Goal: Information Seeking & Learning: Learn about a topic

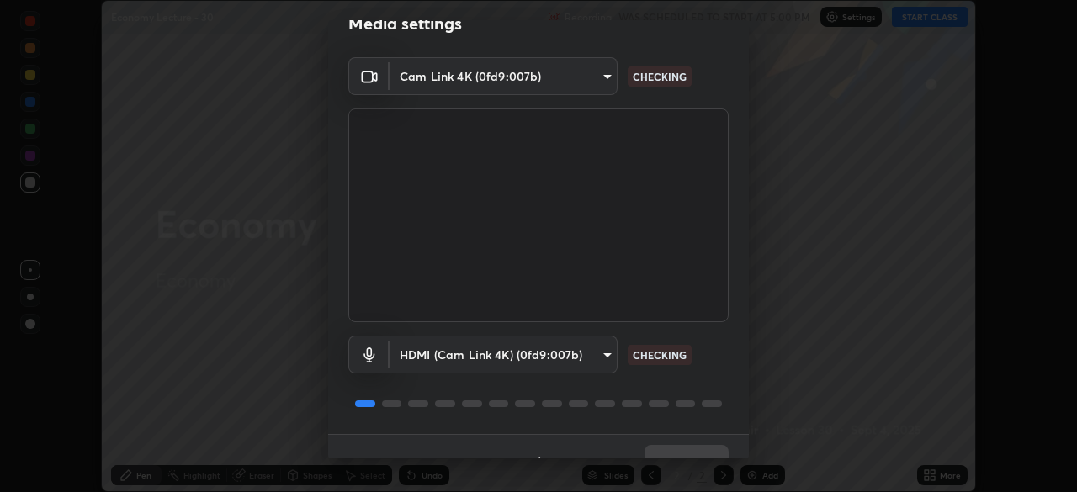
scroll to position [60, 0]
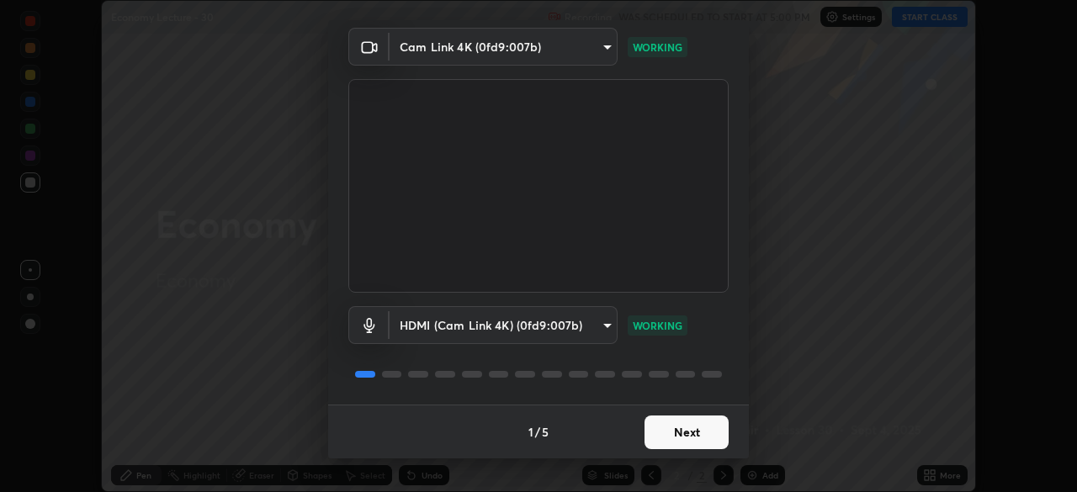
click at [693, 434] on button "Next" at bounding box center [687, 433] width 84 height 34
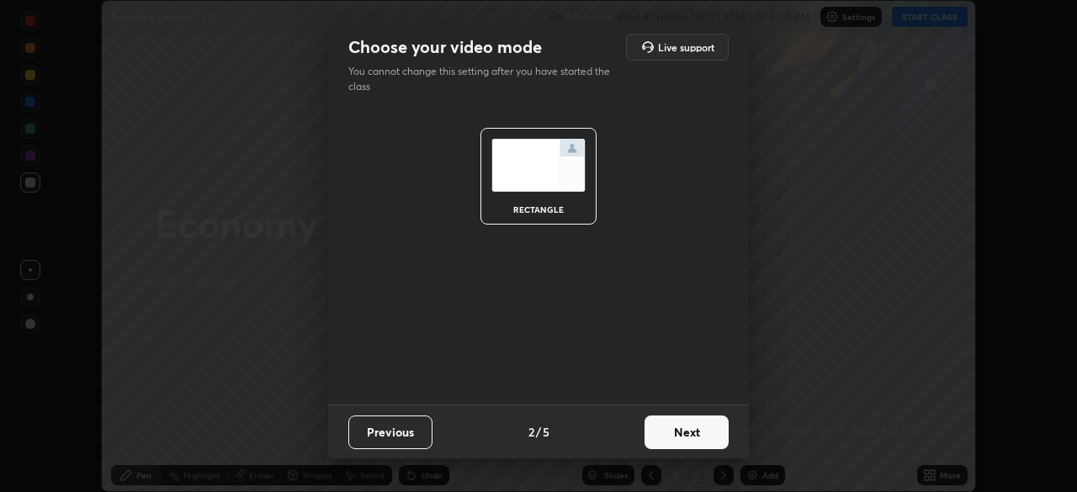
scroll to position [0, 0]
click at [693, 443] on button "Next" at bounding box center [687, 433] width 84 height 34
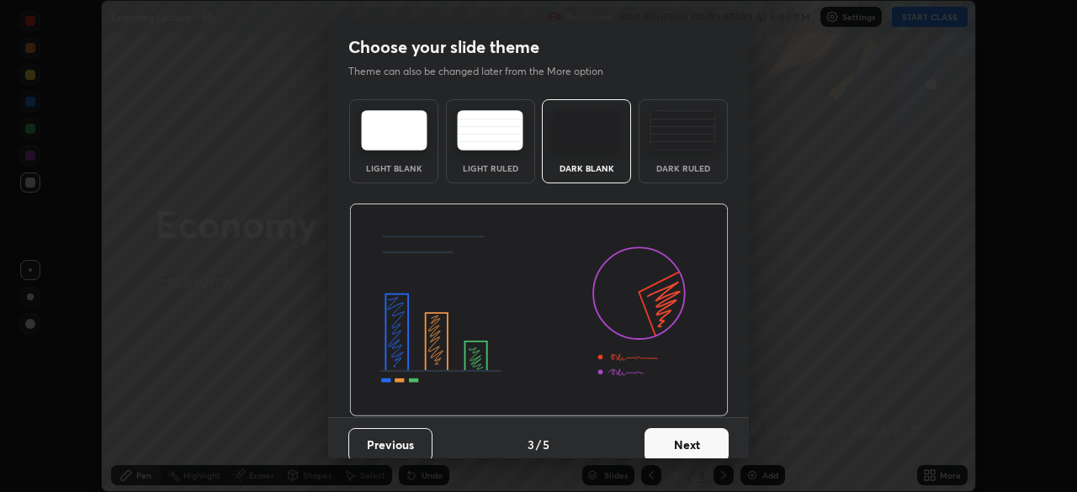
click at [688, 445] on button "Next" at bounding box center [687, 445] width 84 height 34
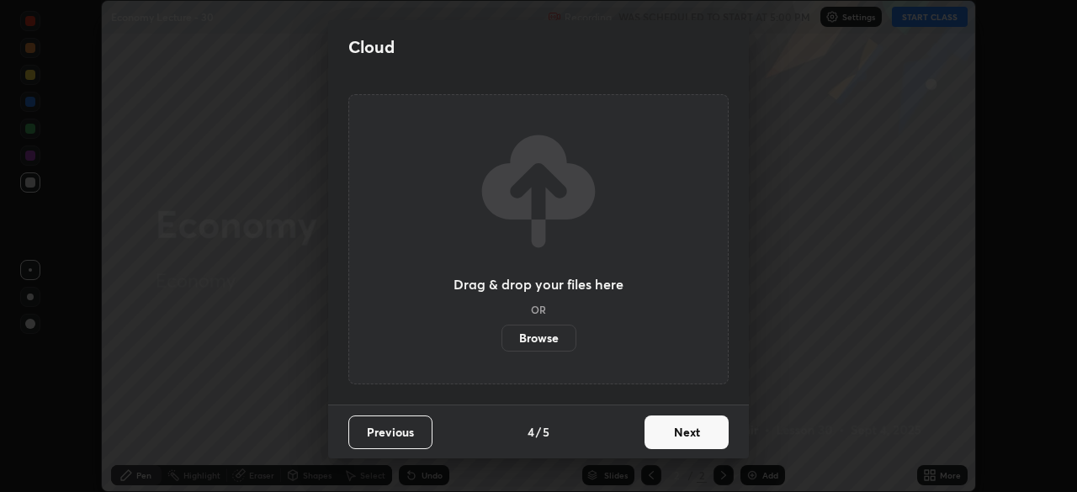
click at [688, 439] on button "Next" at bounding box center [687, 433] width 84 height 34
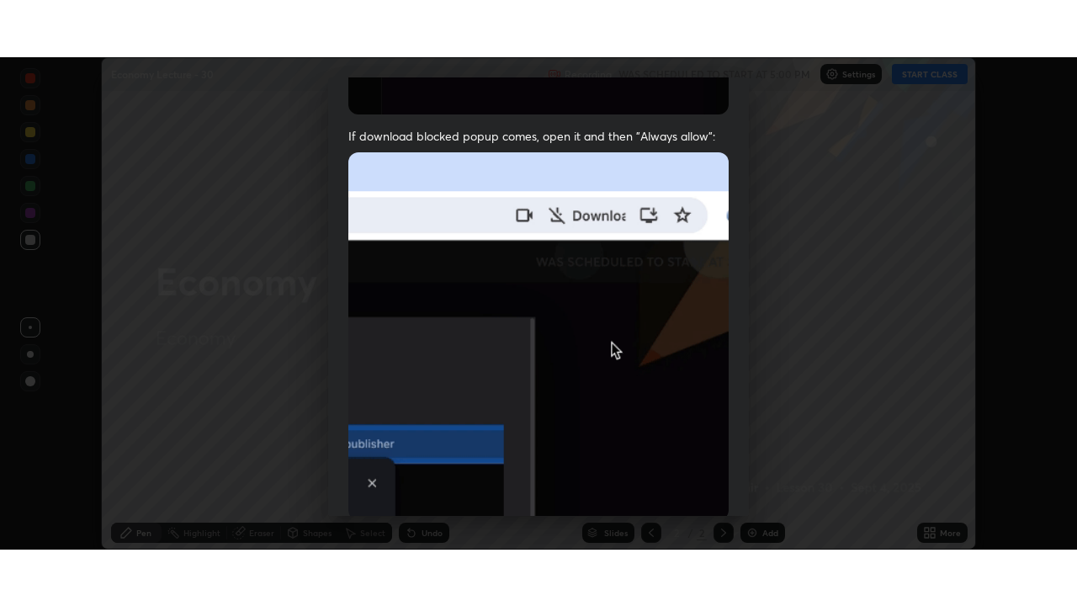
scroll to position [403, 0]
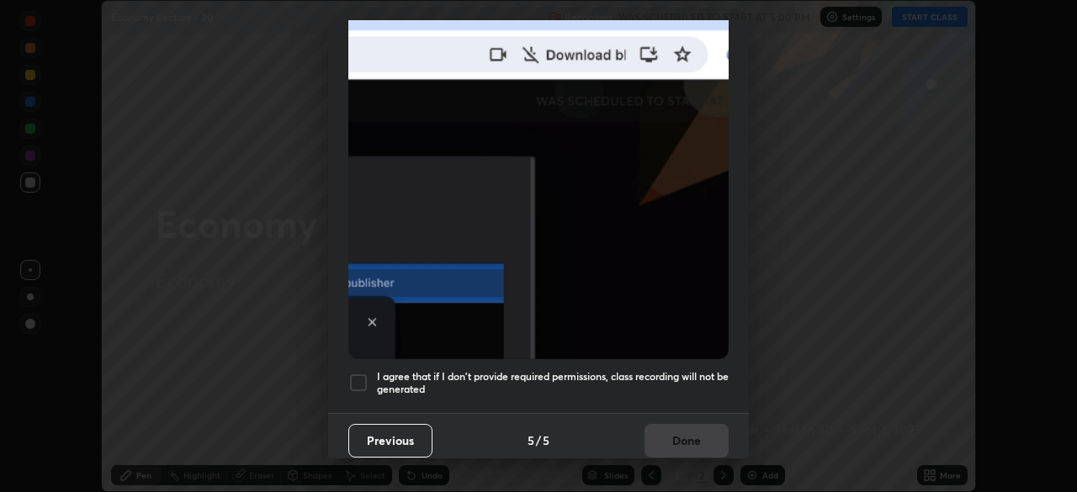
click at [671, 370] on h5 "I agree that if I don't provide required permissions, class recording will not …" at bounding box center [553, 383] width 352 height 26
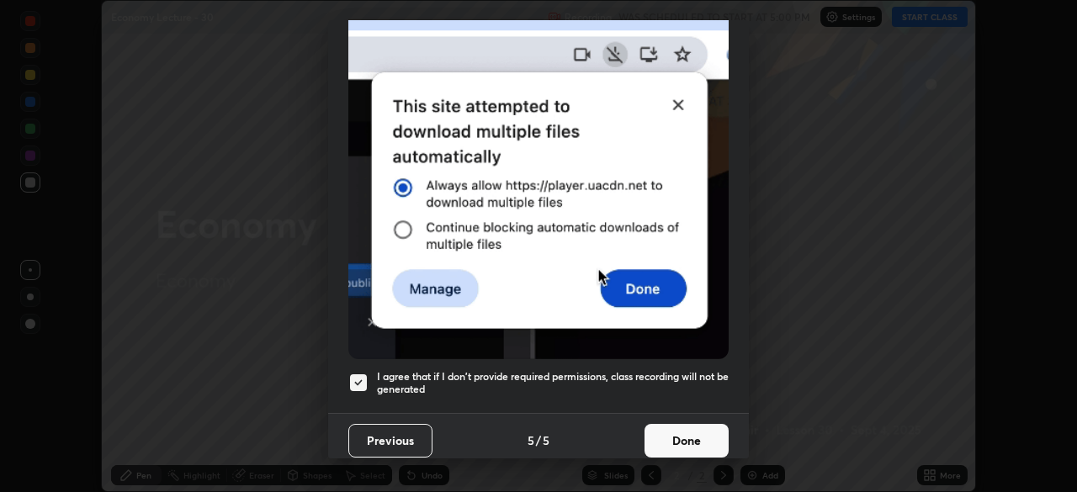
click at [680, 432] on button "Done" at bounding box center [687, 441] width 84 height 34
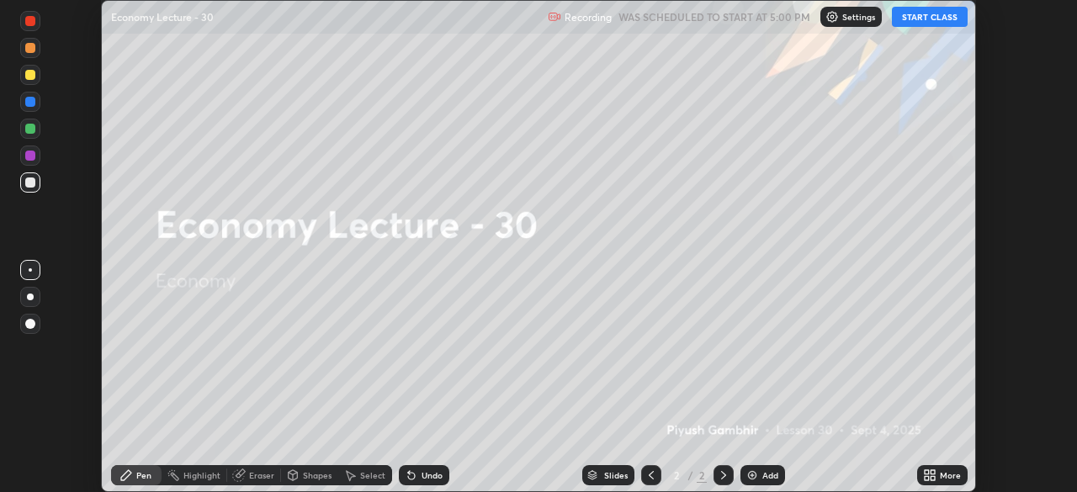
click at [937, 21] on button "START CLASS" at bounding box center [930, 17] width 76 height 20
click at [940, 475] on div "More" at bounding box center [950, 475] width 21 height 8
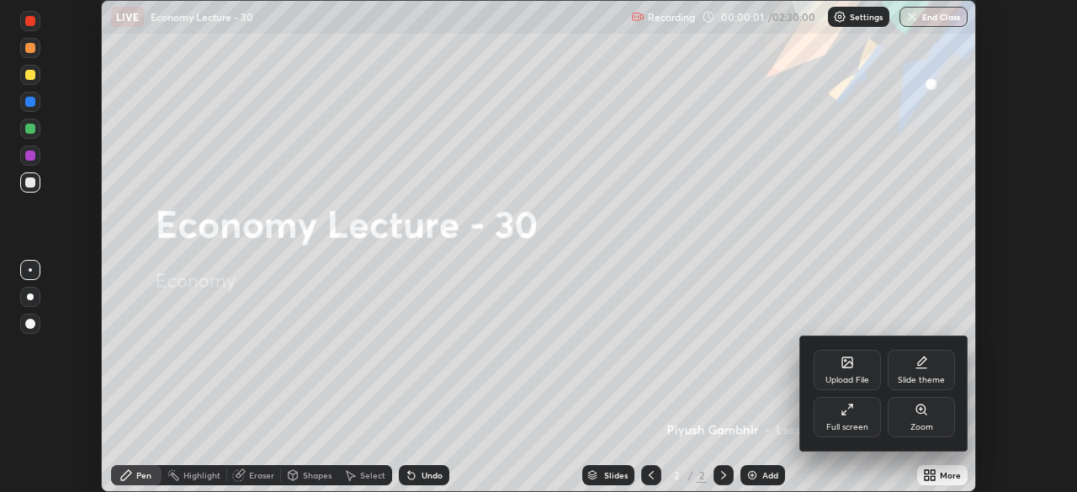
click at [858, 412] on div "Full screen" at bounding box center [847, 417] width 67 height 40
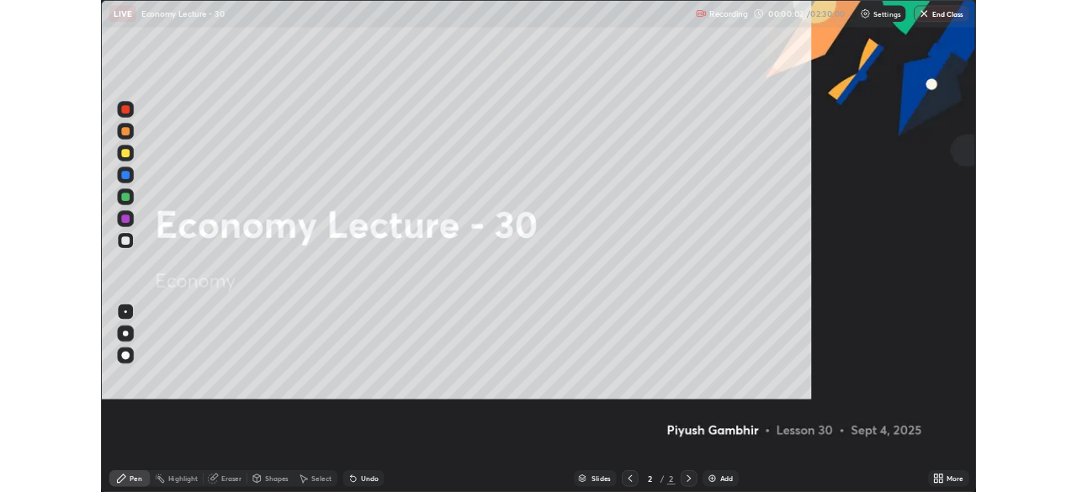
scroll to position [606, 1077]
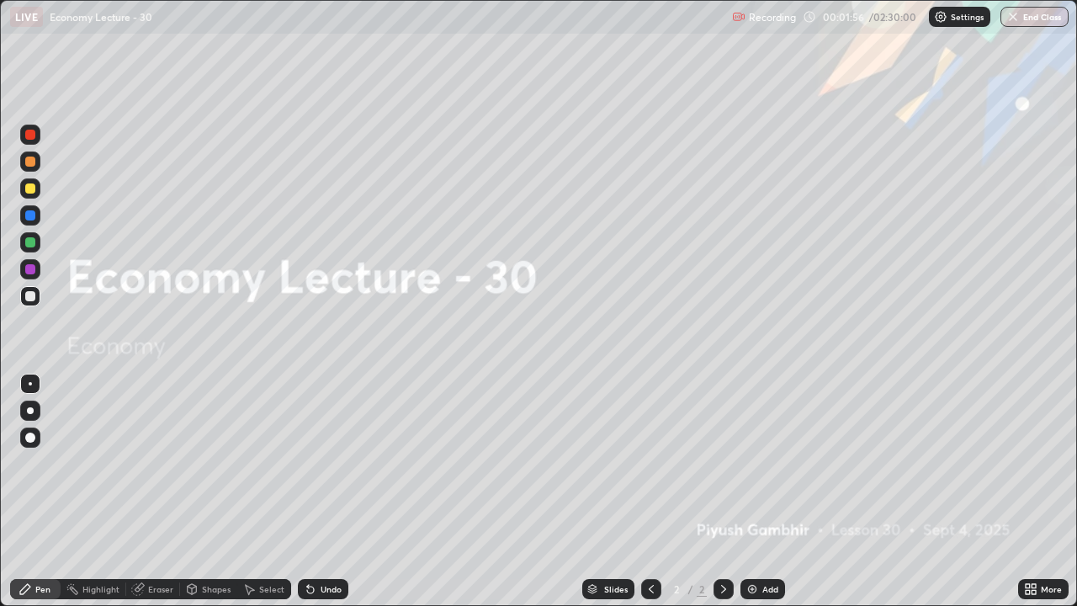
click at [767, 491] on div "Add" at bounding box center [770, 589] width 16 height 8
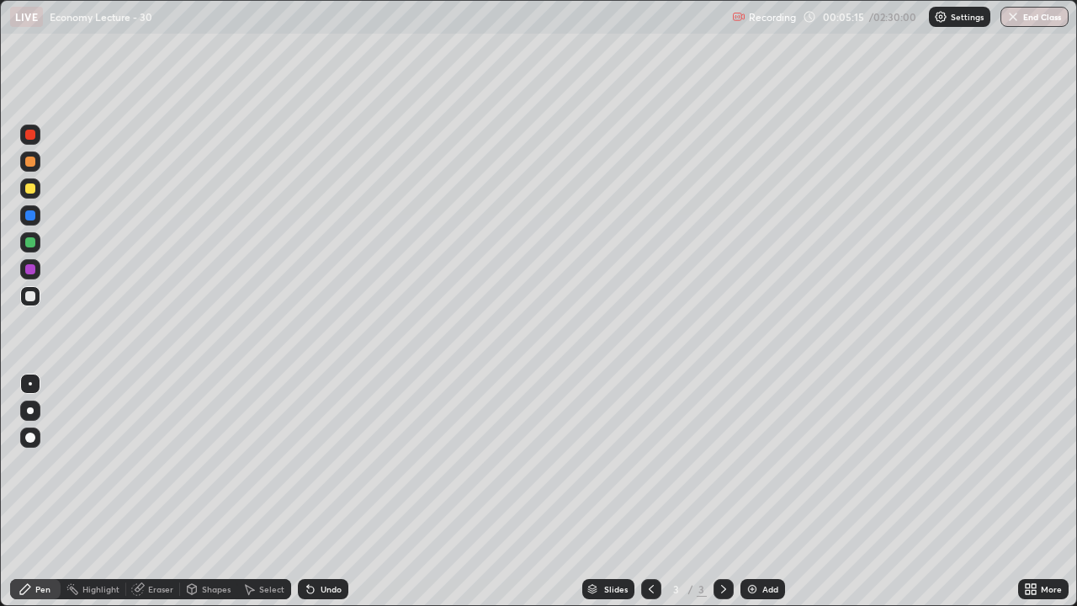
click at [758, 491] on div "Add" at bounding box center [762, 589] width 45 height 20
click at [760, 491] on div "Add" at bounding box center [762, 589] width 45 height 20
click at [762, 491] on div "Add" at bounding box center [770, 589] width 16 height 8
click at [767, 491] on div "Add" at bounding box center [770, 589] width 16 height 8
click at [481, 26] on div "LIVE Economy Lecture - 30" at bounding box center [367, 17] width 715 height 34
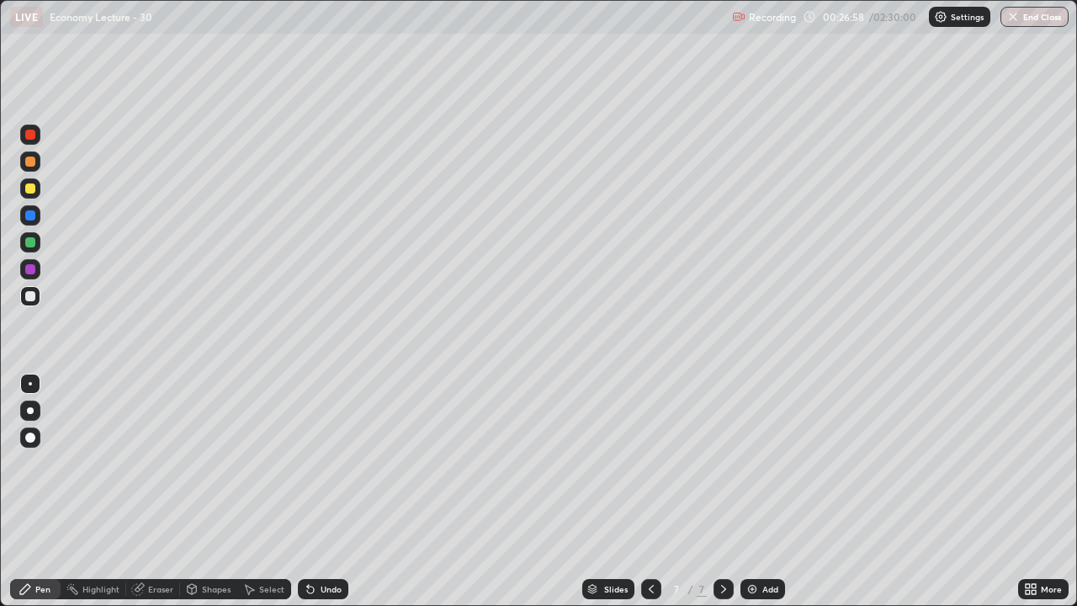
click at [482, 32] on div "LIVE Economy Lecture - 30" at bounding box center [367, 17] width 715 height 34
click at [764, 491] on div "Add" at bounding box center [770, 589] width 16 height 8
click at [771, 491] on div "Add" at bounding box center [770, 589] width 16 height 8
click at [650, 491] on div at bounding box center [651, 589] width 20 height 20
click at [723, 491] on icon at bounding box center [723, 588] width 13 height 13
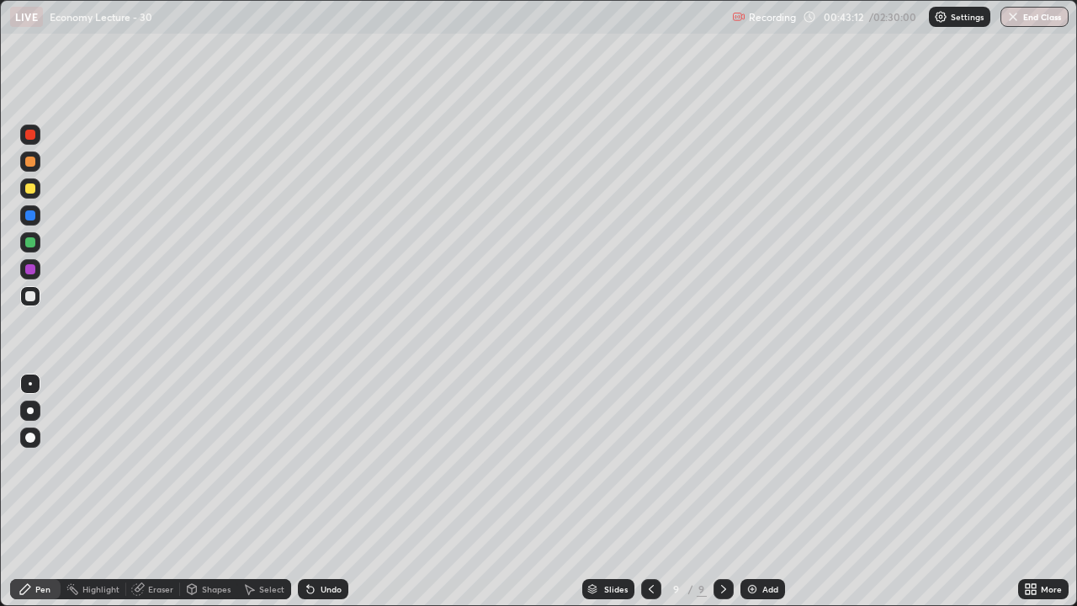
click at [727, 491] on icon at bounding box center [723, 588] width 13 height 13
click at [756, 491] on div "Add" at bounding box center [762, 589] width 45 height 20
click at [762, 491] on div "Add" at bounding box center [770, 589] width 16 height 8
click at [770, 491] on div "Slides 11 / 11 Add" at bounding box center [683, 589] width 670 height 34
click at [766, 491] on div "Add" at bounding box center [770, 589] width 16 height 8
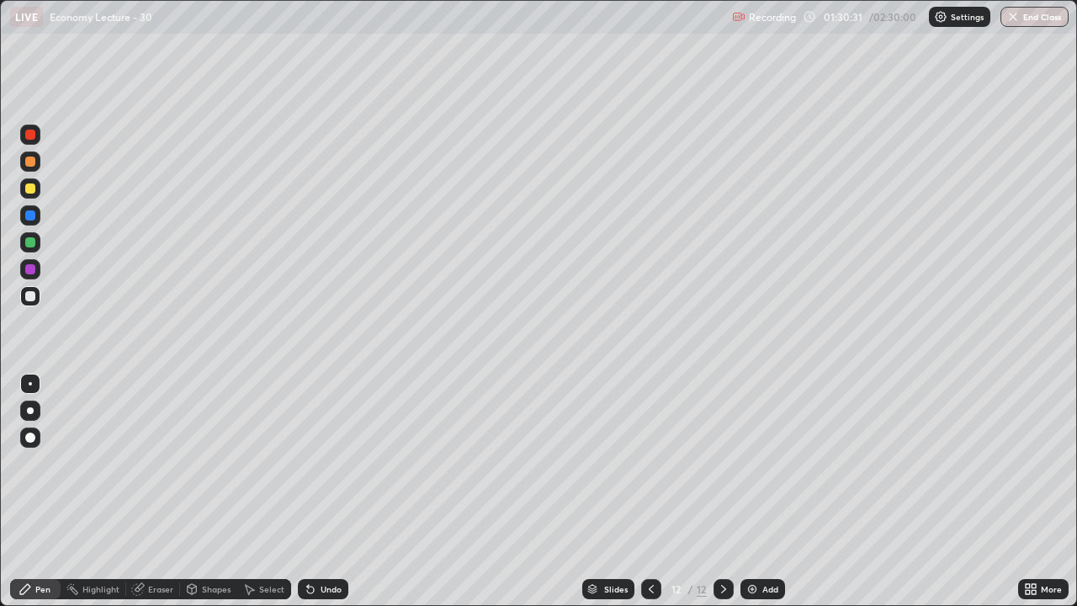
click at [762, 491] on div "Add" at bounding box center [770, 589] width 16 height 8
click at [766, 491] on div "Add" at bounding box center [770, 589] width 16 height 8
click at [771, 491] on div "Add" at bounding box center [770, 589] width 16 height 8
click at [762, 491] on div "Add" at bounding box center [770, 589] width 16 height 8
click at [755, 491] on img at bounding box center [752, 588] width 13 height 13
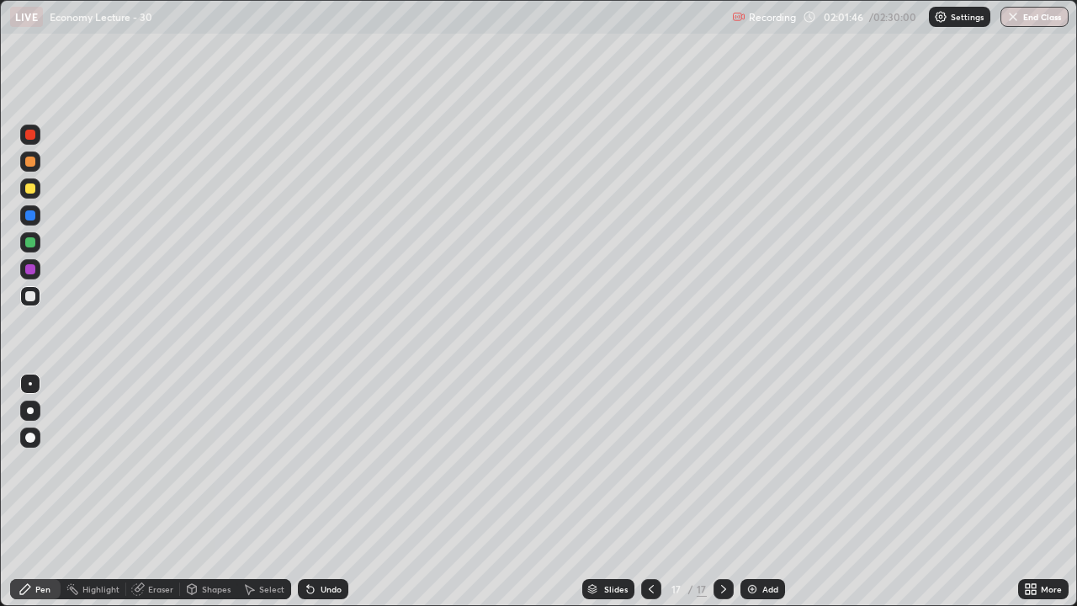
click at [762, 491] on div "Add" at bounding box center [770, 589] width 16 height 8
click at [759, 491] on div "Add" at bounding box center [762, 589] width 45 height 20
click at [767, 491] on div "Add" at bounding box center [770, 589] width 16 height 8
click at [765, 491] on div "Add" at bounding box center [771, 589] width 16 height 8
click at [1034, 21] on button "End Class" at bounding box center [1035, 17] width 66 height 20
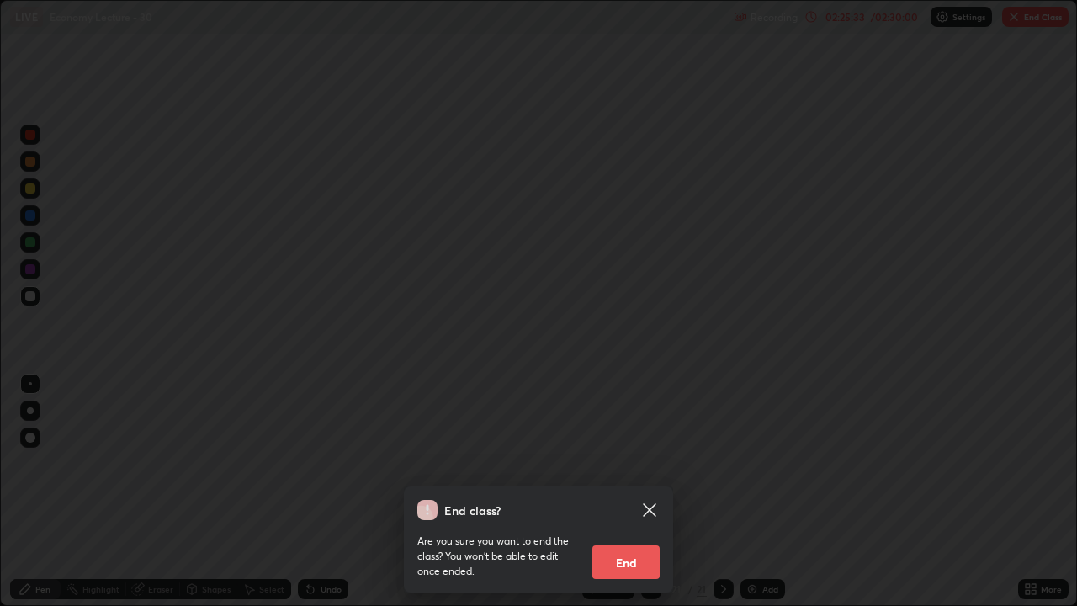
click at [633, 491] on button "End" at bounding box center [625, 562] width 67 height 34
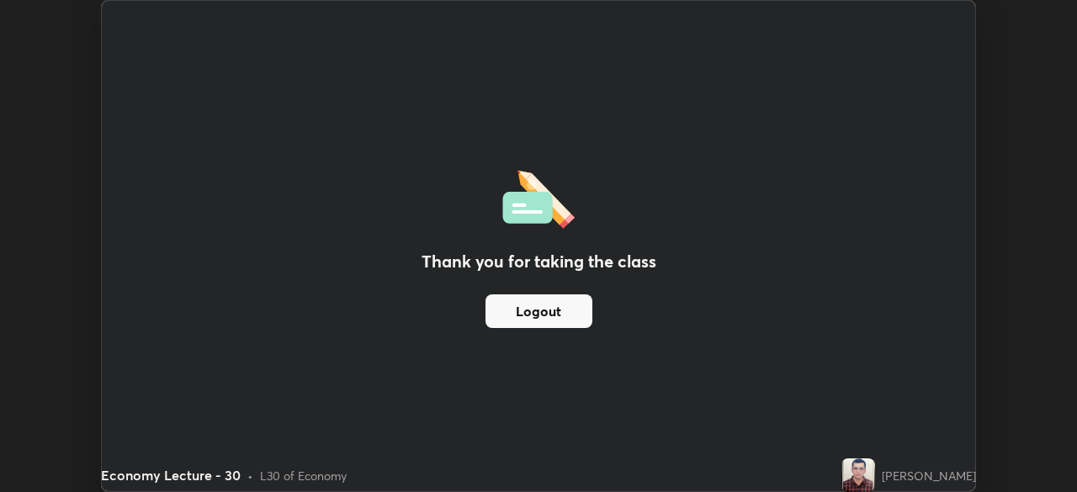
scroll to position [83651, 83066]
click at [887, 422] on div "Thank you for taking the class Logout" at bounding box center [538, 246] width 873 height 491
